Goal: Obtain resource: Obtain resource

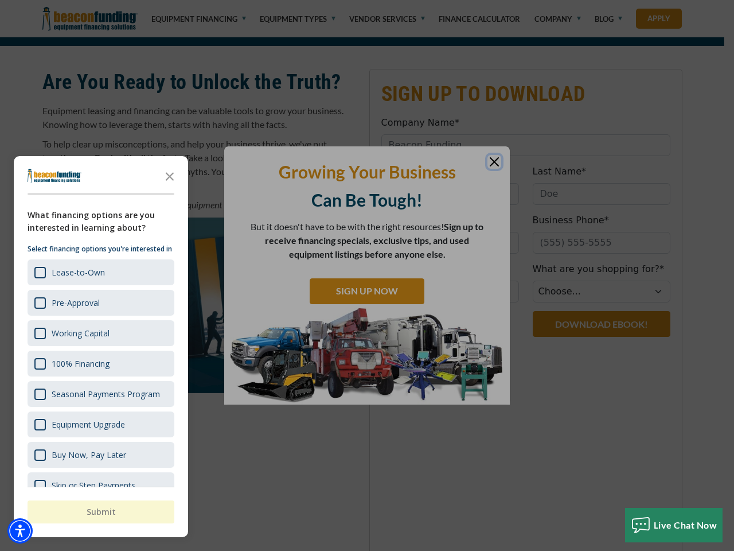
click at [367, 79] on div "button" at bounding box center [367, 275] width 734 height 551
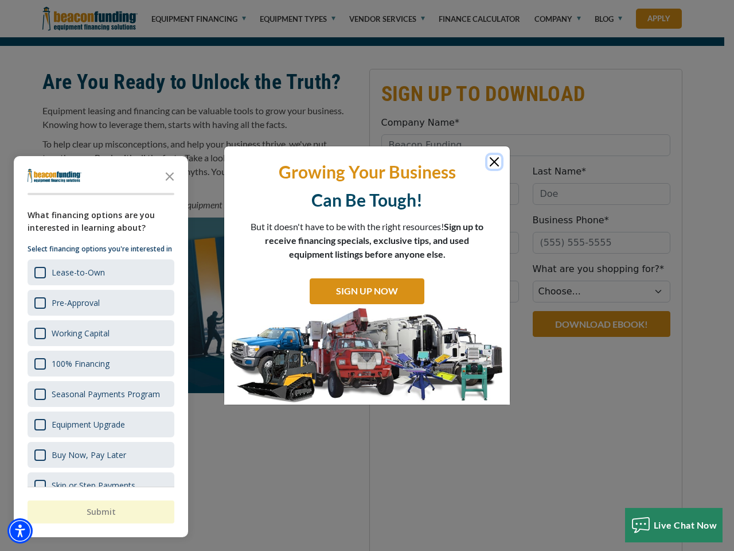
click at [20, 531] on img "Accessibility Menu" at bounding box center [19, 530] width 25 height 25
